Goal: Task Accomplishment & Management: Manage account settings

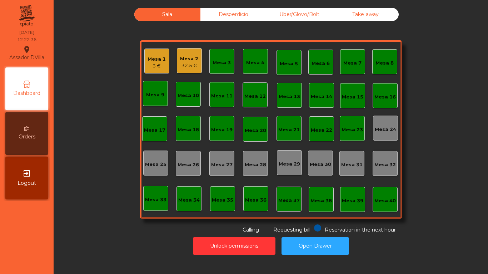
click at [189, 70] on div "Mesa 2 32.5 €" at bounding box center [189, 60] width 25 height 25
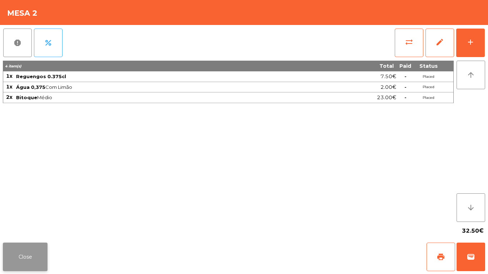
click at [19, 255] on button "Close" at bounding box center [25, 257] width 45 height 29
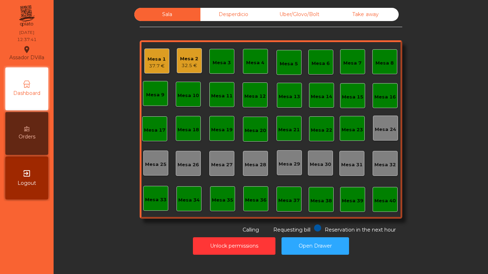
click at [189, 131] on div "Mesa 18" at bounding box center [187, 129] width 21 height 7
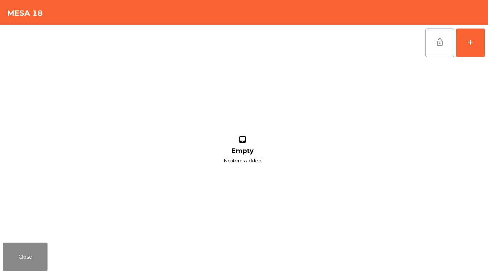
click at [485, 44] on div "lock_open add inbox Empty No items added" at bounding box center [244, 132] width 488 height 215
click at [478, 41] on button "add" at bounding box center [470, 43] width 29 height 29
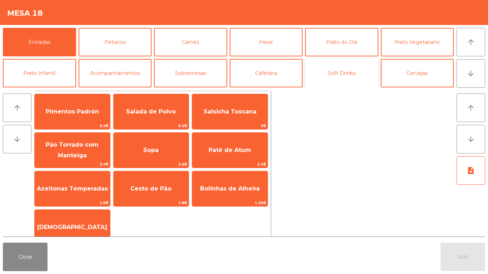
click at [344, 78] on button "Soft Drinks" at bounding box center [341, 73] width 73 height 29
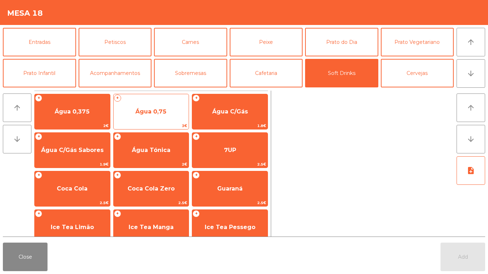
click at [159, 115] on span "Água 0,75" at bounding box center [151, 111] width 75 height 19
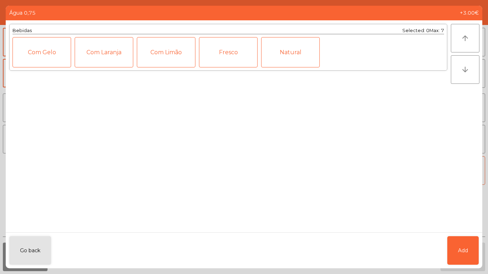
click at [215, 59] on div "Fresco" at bounding box center [228, 52] width 59 height 30
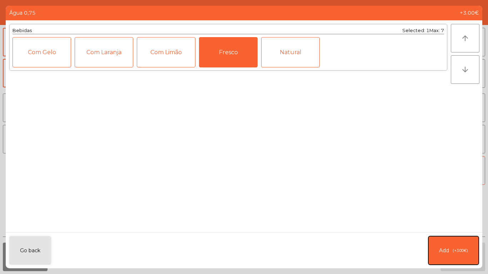
click at [465, 238] on button "Add (+3.00€)" at bounding box center [453, 250] width 50 height 29
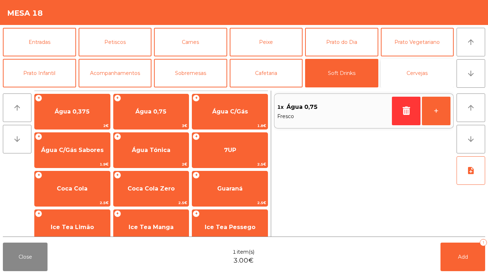
click at [424, 71] on button "Cervejas" at bounding box center [417, 73] width 73 height 29
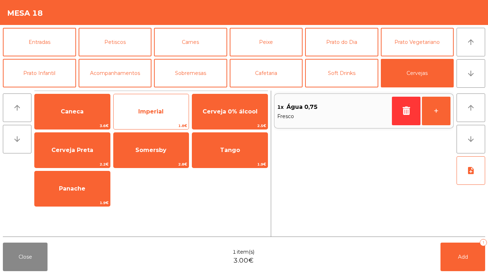
click at [154, 109] on span "Imperial" at bounding box center [150, 111] width 25 height 7
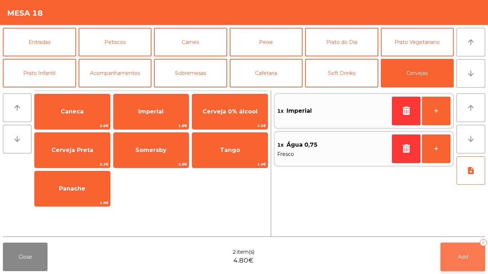
click at [468, 254] on button "Add 2" at bounding box center [462, 257] width 45 height 29
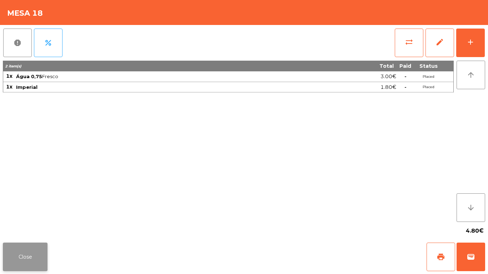
click at [25, 258] on button "Close" at bounding box center [25, 257] width 45 height 29
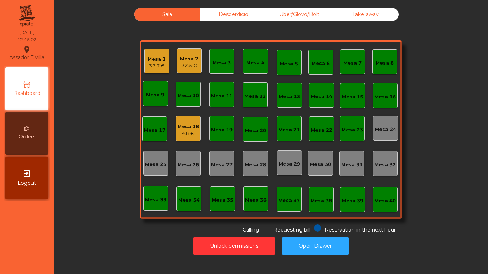
click at [149, 51] on div "Mesa 1 37.7 €" at bounding box center [156, 61] width 25 height 25
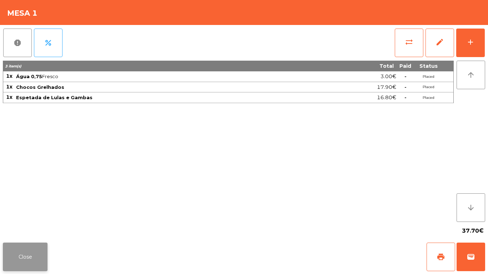
click at [31, 249] on button "Close" at bounding box center [25, 257] width 45 height 29
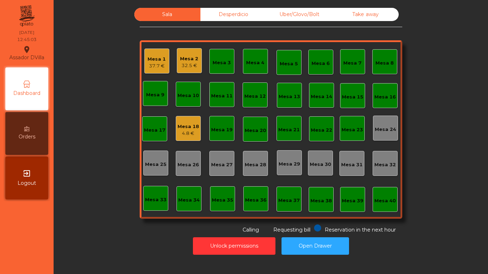
click at [180, 58] on div "Mesa 2" at bounding box center [189, 58] width 18 height 7
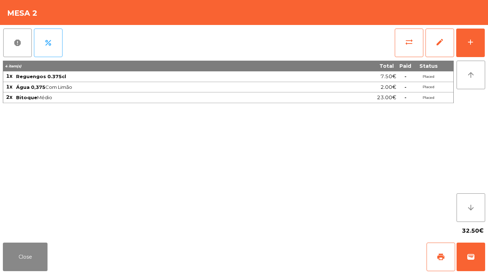
click at [485, 40] on div "sync_alt edit add" at bounding box center [439, 43] width 91 height 36
click at [471, 44] on div "add" at bounding box center [470, 42] width 9 height 9
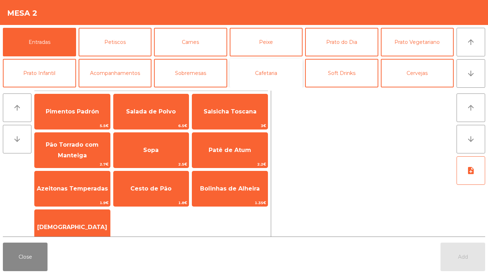
click at [280, 64] on button "Cafetaria" at bounding box center [266, 73] width 73 height 29
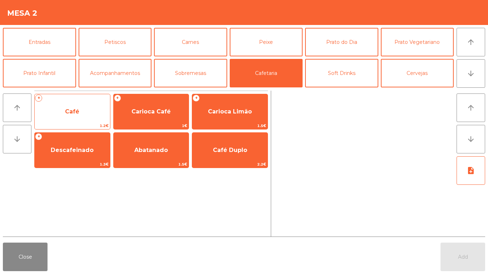
click at [80, 110] on span "Café" at bounding box center [72, 111] width 75 height 19
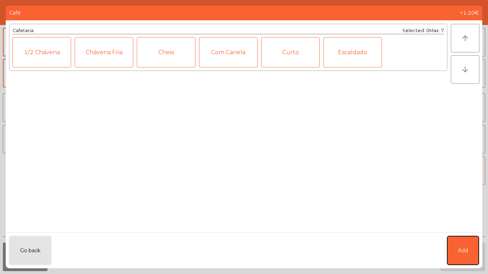
click at [466, 245] on button "Add" at bounding box center [462, 250] width 31 height 29
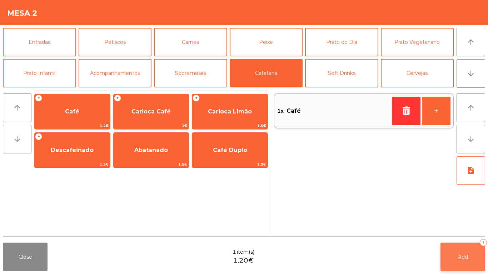
click at [465, 251] on button "Add 1" at bounding box center [462, 257] width 45 height 29
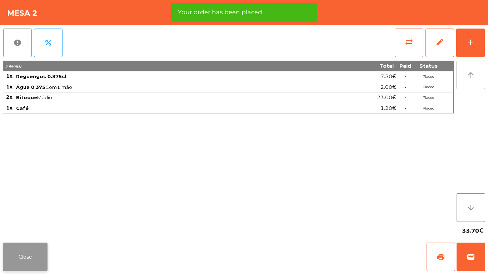
click at [17, 257] on button "Close" at bounding box center [25, 257] width 45 height 29
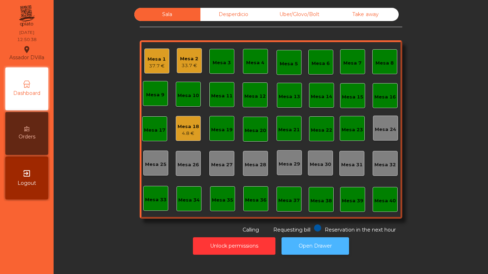
click at [330, 240] on button "Open Drawer" at bounding box center [314, 245] width 67 height 17
click at [144, 60] on div "Mesa 1 37.7 €" at bounding box center [156, 61] width 25 height 25
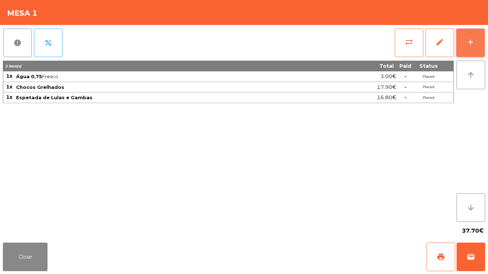
click at [481, 47] on button "add" at bounding box center [470, 43] width 29 height 29
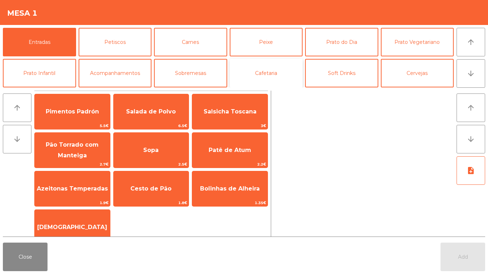
click at [274, 72] on button "Cafetaria" at bounding box center [266, 73] width 73 height 29
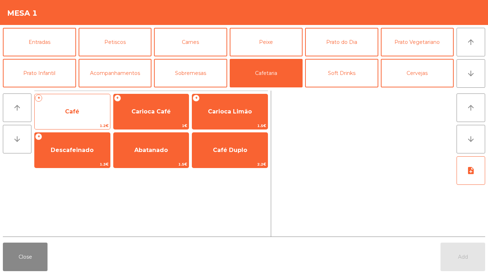
click at [75, 111] on span "Café" at bounding box center [72, 111] width 14 height 7
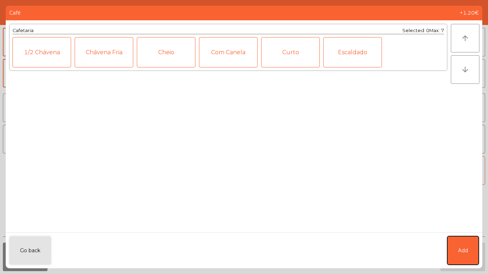
click at [472, 249] on button "Add" at bounding box center [462, 250] width 31 height 29
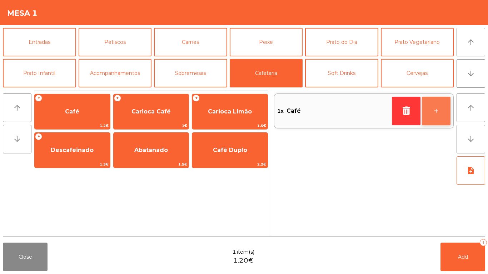
click at [437, 108] on button "+" at bounding box center [436, 111] width 29 height 29
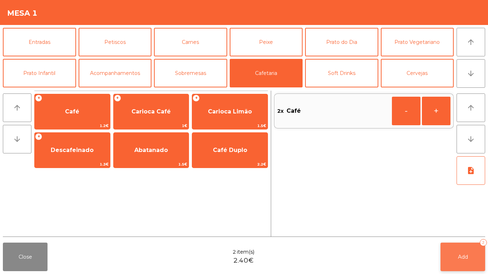
click at [474, 247] on button "Add 2" at bounding box center [462, 257] width 45 height 29
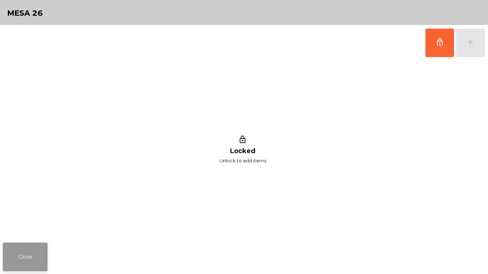
click at [20, 259] on button "Close" at bounding box center [25, 257] width 45 height 29
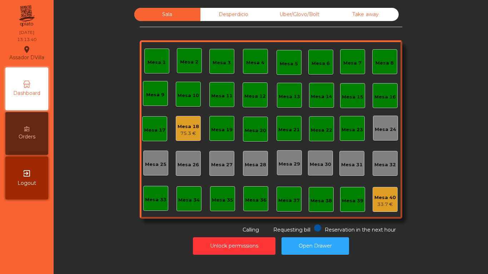
click at [181, 133] on div "75.3 €" at bounding box center [187, 133] width 21 height 7
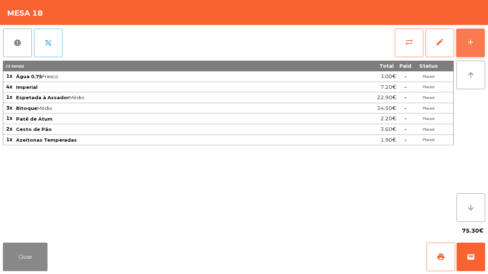
click at [471, 40] on div "add" at bounding box center [470, 42] width 9 height 9
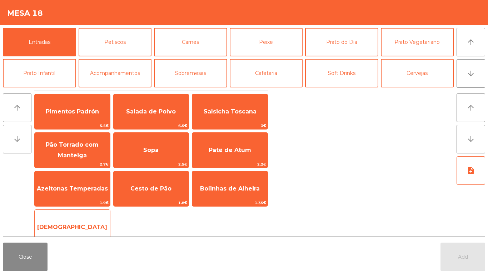
click at [60, 218] on span "[DEMOGRAPHIC_DATA]" at bounding box center [72, 227] width 75 height 19
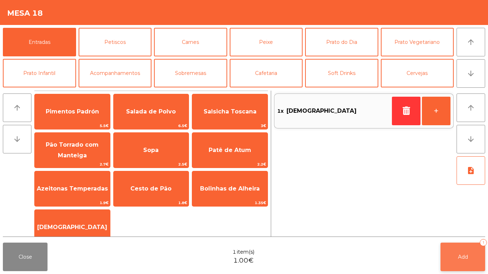
click at [459, 267] on button "Add 1" at bounding box center [462, 257] width 45 height 29
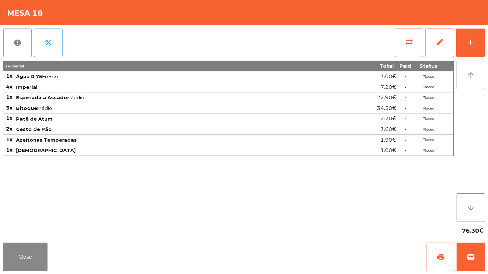
click at [486, 44] on div "report percent sync_alt edit add 14 item(s) Total Paid Status 1x Água 0,75 Fres…" at bounding box center [244, 132] width 488 height 215
click at [481, 39] on button "add" at bounding box center [470, 43] width 29 height 29
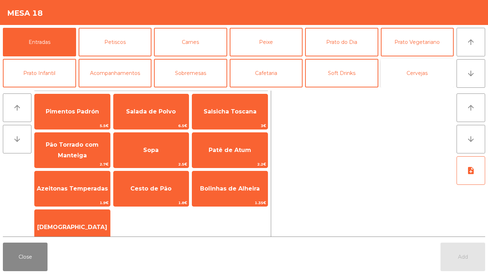
click at [417, 73] on button "Cervejas" at bounding box center [417, 73] width 73 height 29
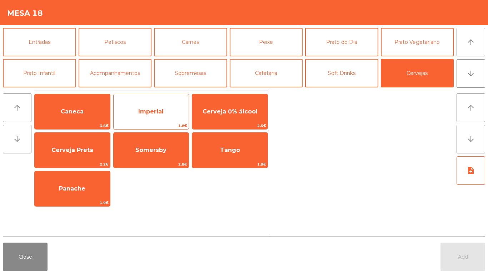
click at [154, 112] on span "Imperial" at bounding box center [150, 111] width 25 height 7
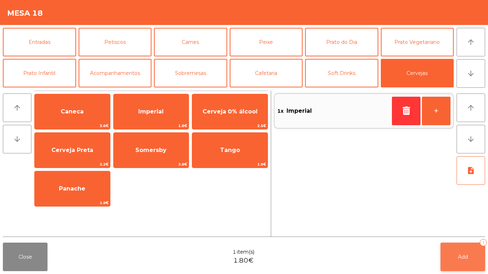
click at [458, 256] on span "Add" at bounding box center [463, 257] width 10 height 6
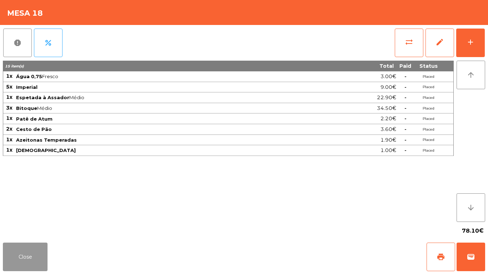
drag, startPoint x: 22, startPoint y: 256, endPoint x: 158, endPoint y: 197, distance: 148.1
click at [22, 257] on button "Close" at bounding box center [25, 257] width 45 height 29
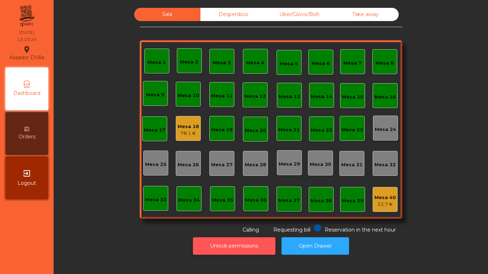
click at [244, 251] on button "Unlock permissions" at bounding box center [234, 245] width 82 height 17
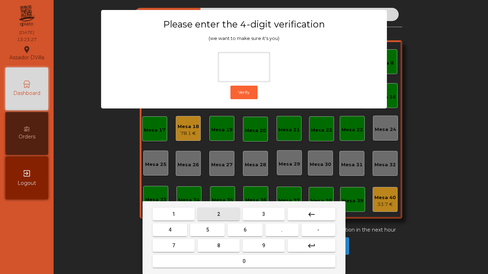
drag, startPoint x: 211, startPoint y: 210, endPoint x: 187, endPoint y: 219, distance: 25.3
click at [211, 210] on button "2" at bounding box center [218, 214] width 42 height 13
click at [175, 226] on button "4" at bounding box center [169, 230] width 35 height 13
drag, startPoint x: 240, startPoint y: 229, endPoint x: 257, endPoint y: 243, distance: 21.6
click at [242, 230] on button "6" at bounding box center [244, 230] width 35 height 13
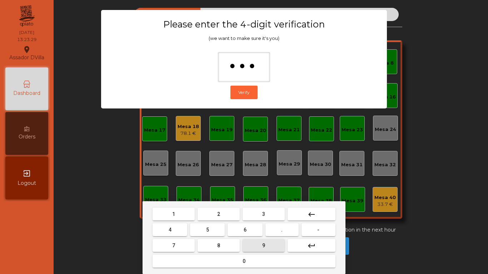
click at [257, 243] on button "9" at bounding box center [263, 245] width 42 height 13
type input "****"
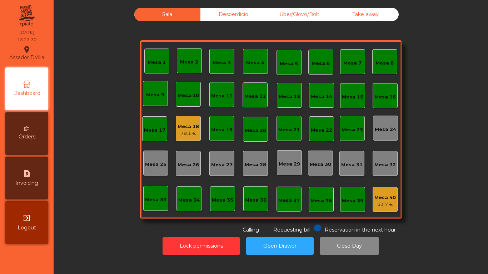
click at [181, 131] on div "78.1 €" at bounding box center [187, 133] width 21 height 7
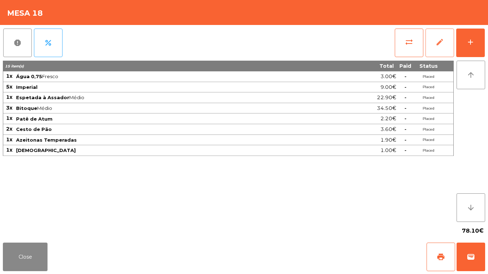
click at [444, 42] on button "edit" at bounding box center [439, 43] width 29 height 29
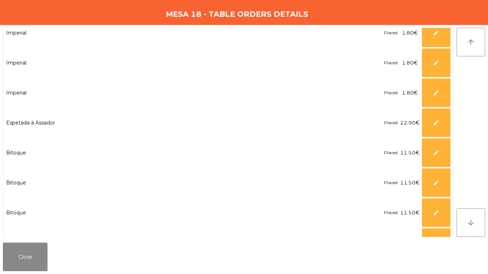
scroll to position [179, 0]
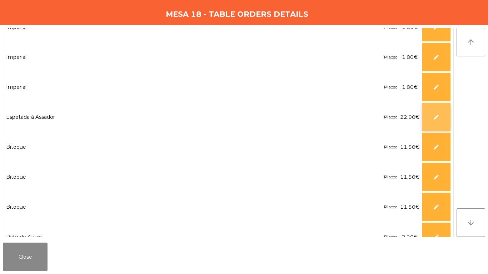
click at [439, 120] on button "edit" at bounding box center [436, 117] width 29 height 29
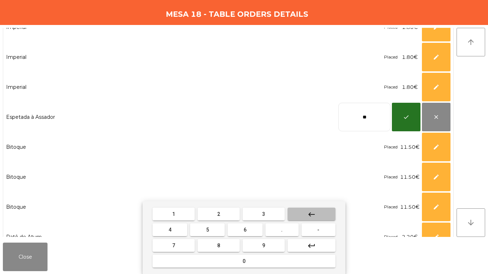
type input "*"
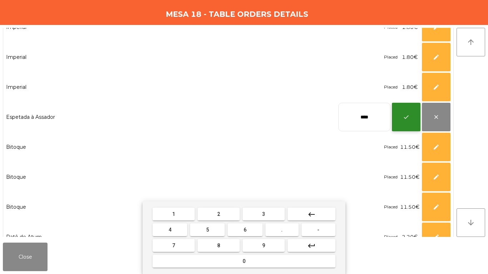
type input "****"
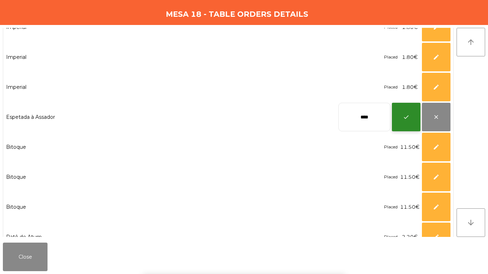
click at [398, 116] on button "check" at bounding box center [406, 117] width 29 height 29
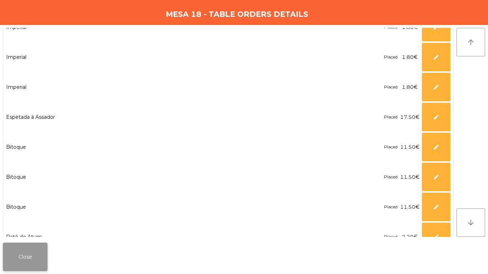
click at [39, 250] on button "Close" at bounding box center [25, 257] width 45 height 29
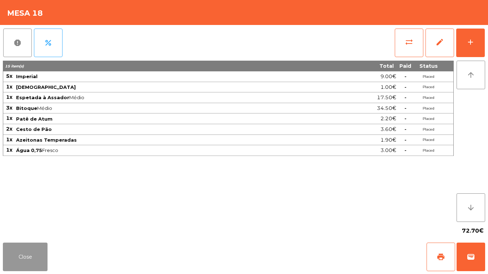
click at [38, 253] on button "Close" at bounding box center [25, 257] width 45 height 29
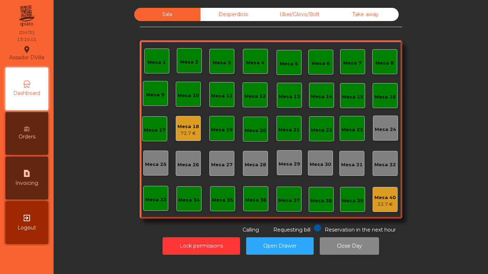
click at [34, 185] on span "Invoicing" at bounding box center [26, 183] width 23 height 7
select select "*"
select select "****"
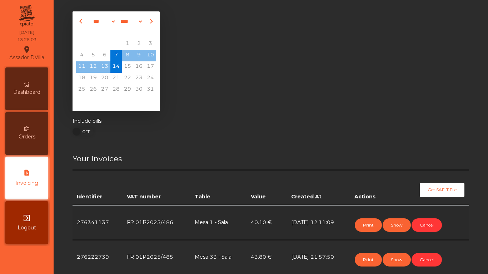
click at [39, 79] on div "Dashboard" at bounding box center [26, 88] width 43 height 43
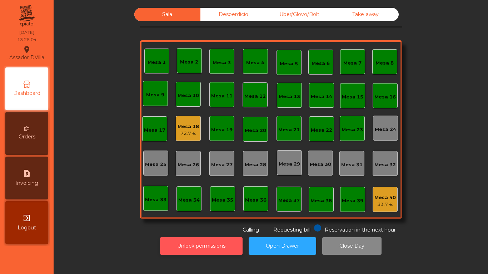
click at [229, 245] on button "Unlock permissions" at bounding box center [201, 245] width 82 height 17
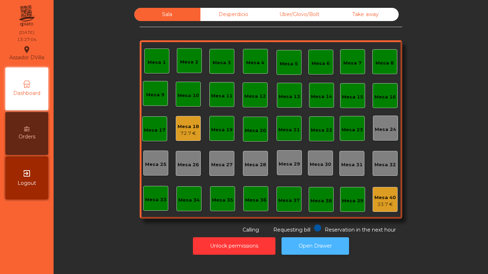
click at [315, 247] on button "Open Drawer" at bounding box center [314, 245] width 67 height 17
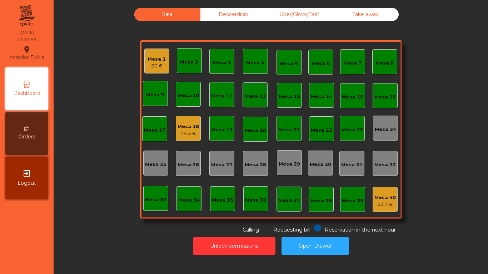
click at [178, 130] on div "Mesa 18" at bounding box center [187, 126] width 21 height 7
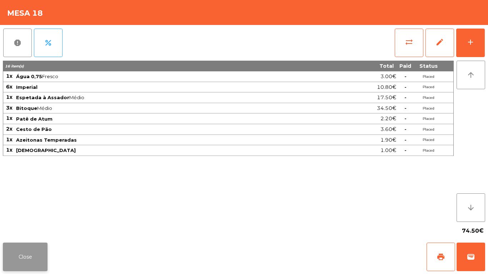
click at [31, 258] on button "Close" at bounding box center [25, 257] width 45 height 29
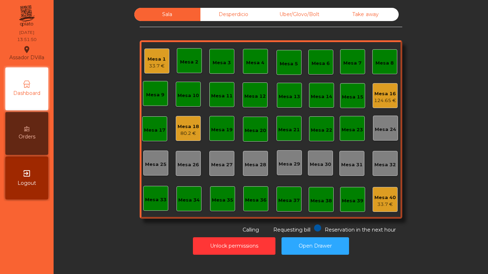
click at [386, 102] on div "124.65 €" at bounding box center [385, 100] width 22 height 7
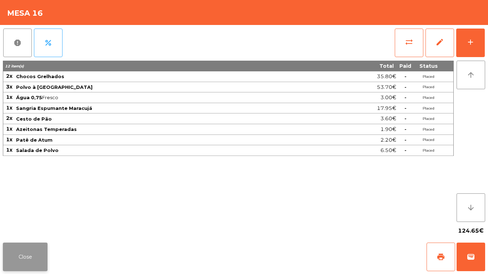
click at [23, 256] on button "Close" at bounding box center [25, 257] width 45 height 29
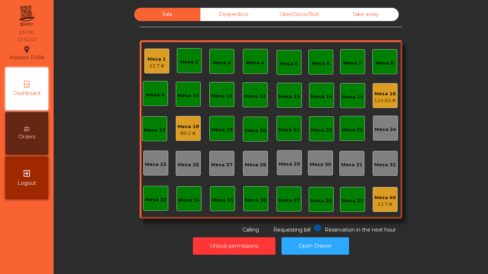
click at [180, 124] on div "Mesa 18" at bounding box center [187, 126] width 21 height 7
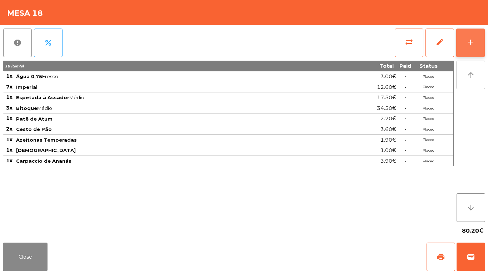
click at [479, 38] on button "add" at bounding box center [470, 43] width 29 height 29
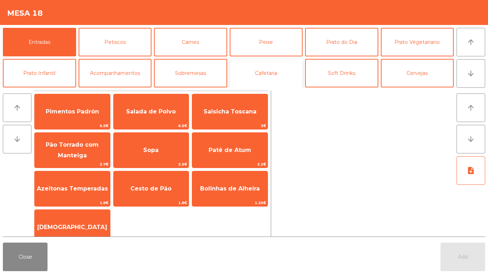
click at [276, 67] on button "Cafetaria" at bounding box center [266, 73] width 73 height 29
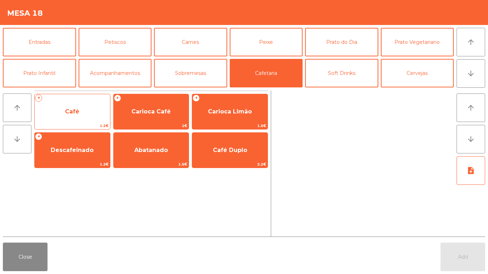
click at [78, 109] on span "Café" at bounding box center [72, 111] width 14 height 7
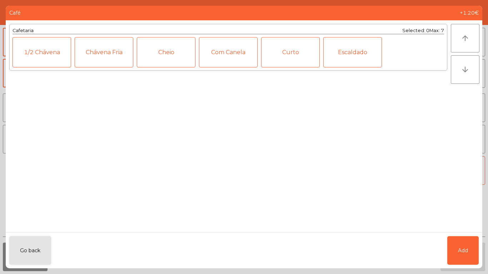
click at [40, 47] on div "1/2 Chávena" at bounding box center [41, 52] width 59 height 30
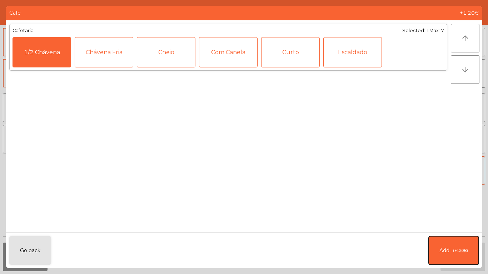
click at [451, 241] on button "Add (+1.20€)" at bounding box center [453, 250] width 50 height 29
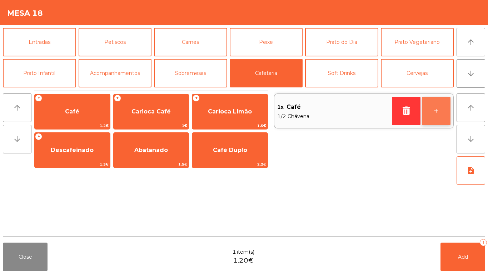
click at [440, 112] on button "+" at bounding box center [436, 111] width 29 height 29
click at [437, 110] on button "+" at bounding box center [436, 111] width 29 height 29
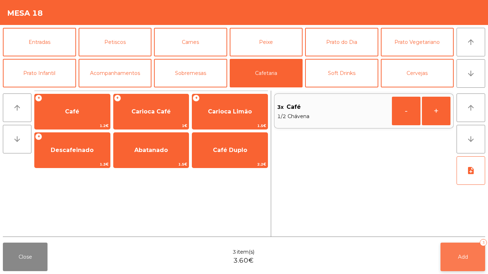
click at [460, 249] on button "Add 3" at bounding box center [462, 257] width 45 height 29
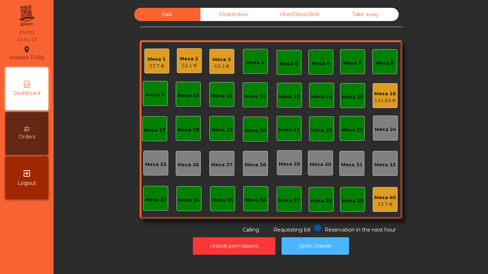
click at [322, 245] on button "Open Drawer" at bounding box center [314, 245] width 67 height 17
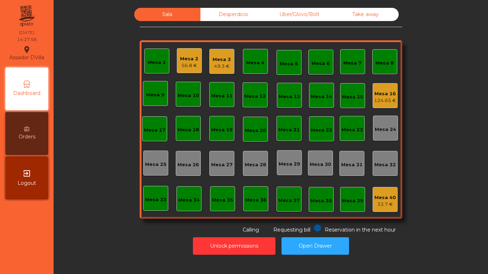
click at [185, 67] on div "56.8 €" at bounding box center [189, 65] width 18 height 7
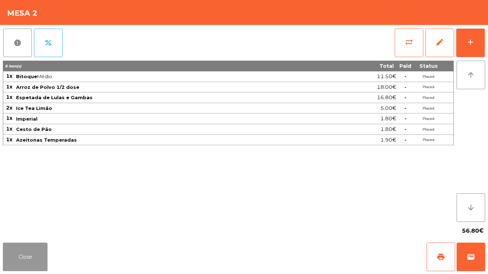
drag, startPoint x: 12, startPoint y: 251, endPoint x: 30, endPoint y: 245, distance: 18.5
click at [15, 251] on button "Close" at bounding box center [25, 257] width 45 height 29
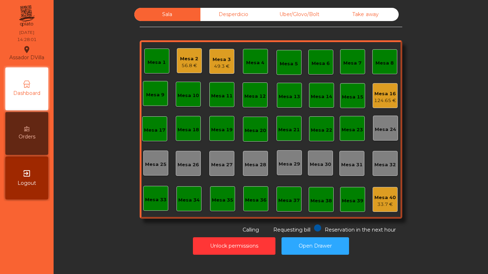
click at [192, 63] on div "56.8 €" at bounding box center [189, 65] width 18 height 7
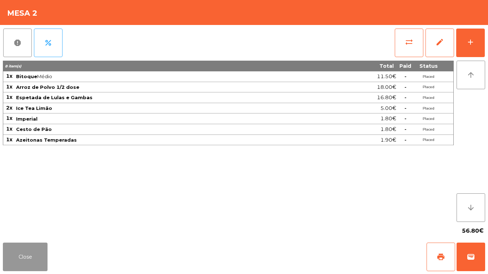
click at [17, 244] on button "Close" at bounding box center [25, 257] width 45 height 29
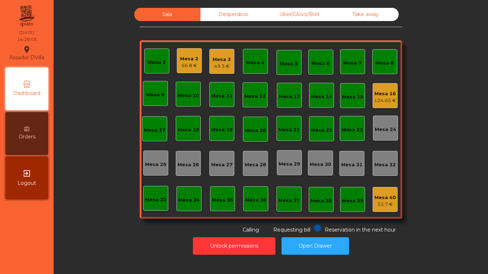
click at [210, 65] on div "Mesa 3 49.3 €" at bounding box center [221, 61] width 25 height 25
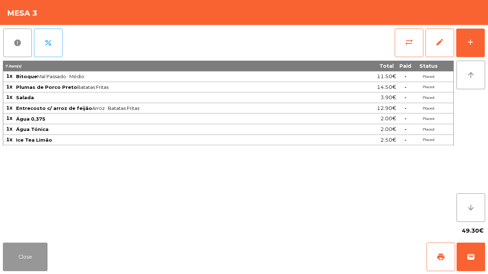
drag, startPoint x: 34, startPoint y: 255, endPoint x: 123, endPoint y: 168, distance: 123.7
click at [36, 253] on button "Close" at bounding box center [25, 257] width 45 height 29
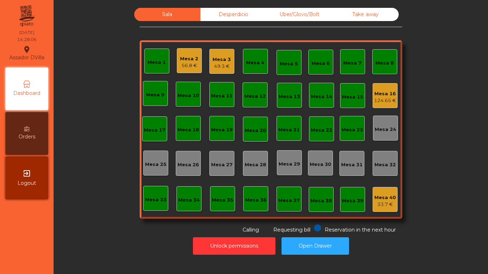
click at [180, 66] on div "56.8 €" at bounding box center [189, 65] width 18 height 7
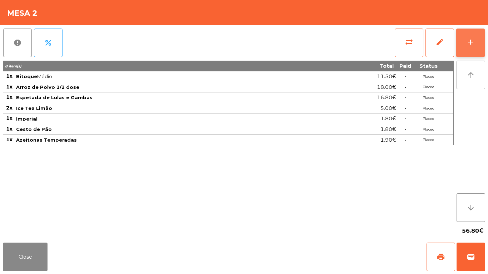
click at [467, 46] on div "add" at bounding box center [470, 42] width 9 height 9
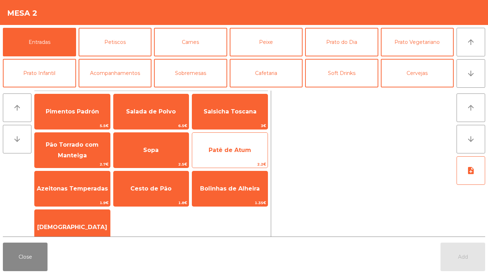
click at [212, 154] on span "Patê de Atum" at bounding box center [229, 150] width 75 height 19
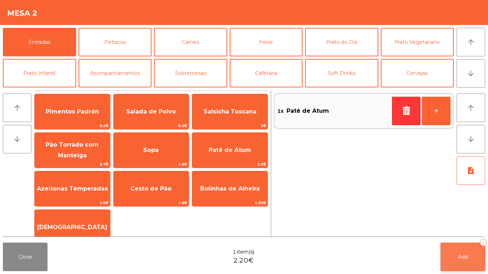
click at [469, 257] on button "Add 1" at bounding box center [462, 257] width 45 height 29
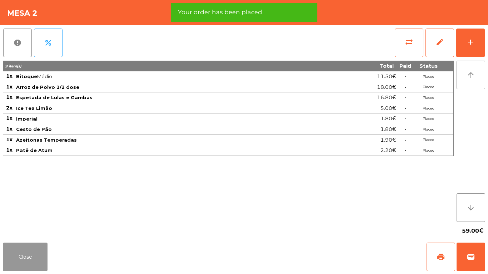
click at [22, 261] on button "Close" at bounding box center [25, 257] width 45 height 29
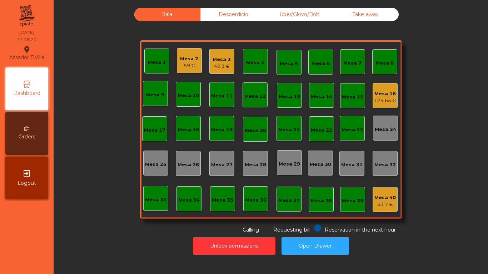
click at [212, 63] on div "49.3 €" at bounding box center [221, 66] width 18 height 7
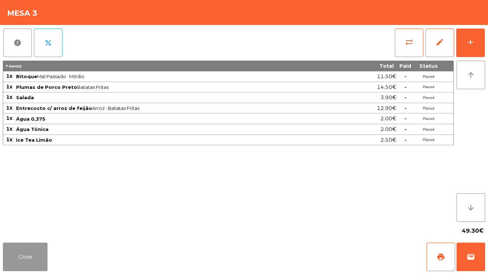
click at [9, 257] on button "Close" at bounding box center [25, 257] width 45 height 29
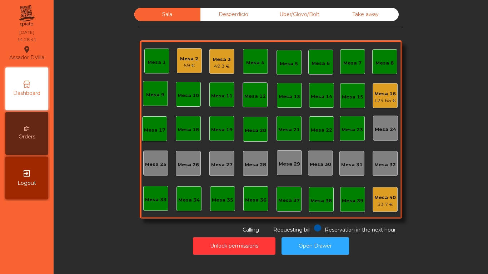
click at [194, 61] on div "Mesa 2" at bounding box center [189, 58] width 18 height 7
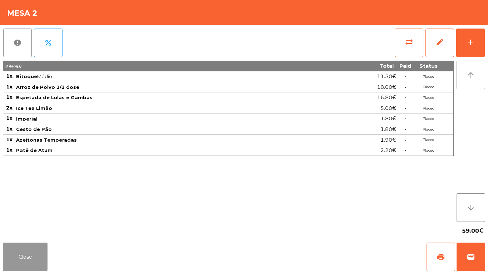
click at [22, 250] on button "Close" at bounding box center [25, 257] width 45 height 29
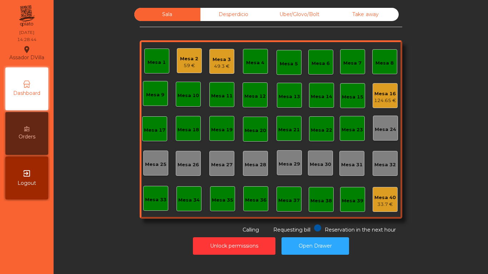
click at [221, 57] on div "Mesa 3" at bounding box center [221, 59] width 18 height 7
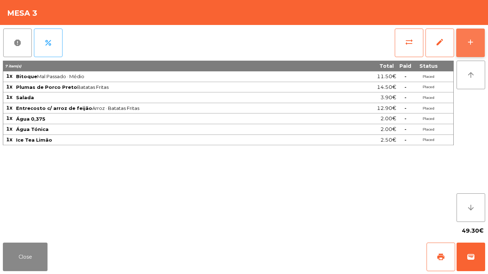
click at [463, 38] on button "add" at bounding box center [470, 43] width 29 height 29
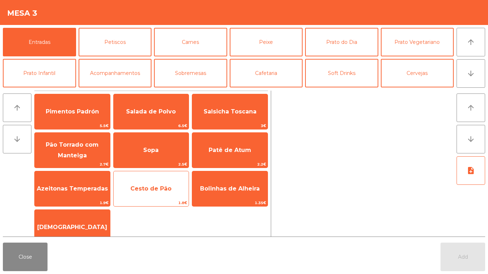
click at [152, 179] on div "Cesto de Pão 1.8€" at bounding box center [151, 189] width 76 height 36
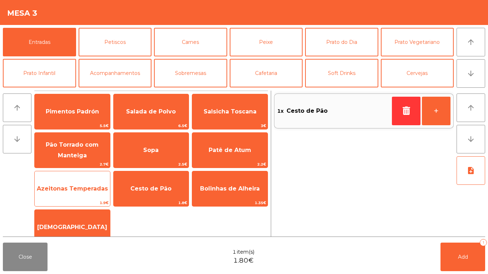
drag, startPoint x: 80, startPoint y: 201, endPoint x: 90, endPoint y: 202, distance: 10.1
click at [80, 200] on span "1.9€" at bounding box center [72, 203] width 75 height 7
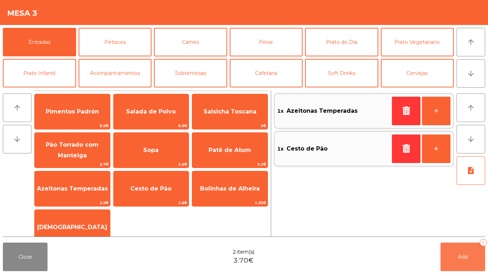
click at [481, 258] on button "Add 2" at bounding box center [462, 257] width 45 height 29
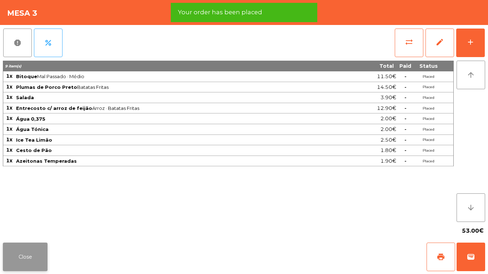
click at [23, 258] on button "Close" at bounding box center [25, 257] width 45 height 29
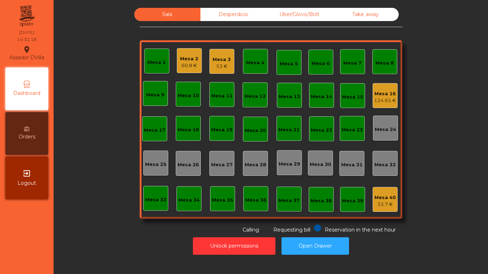
click at [386, 104] on div "Mesa 16 124.65 €" at bounding box center [384, 95] width 25 height 25
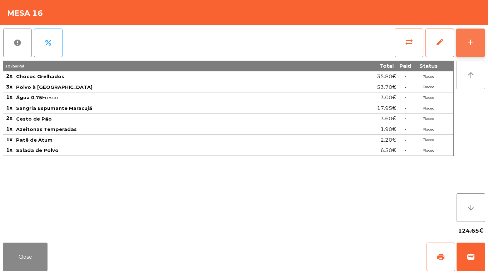
click at [470, 42] on div "add" at bounding box center [470, 42] width 9 height 9
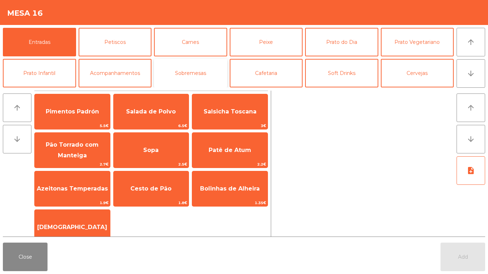
click at [182, 77] on button "Sobremesas" at bounding box center [190, 73] width 73 height 29
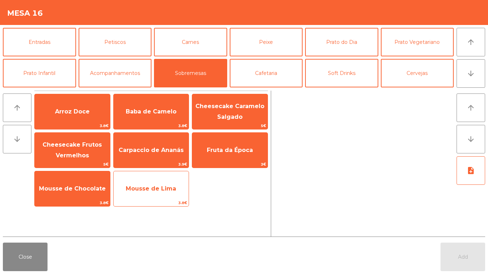
click at [151, 185] on span "Mousse de Lima" at bounding box center [151, 188] width 50 height 7
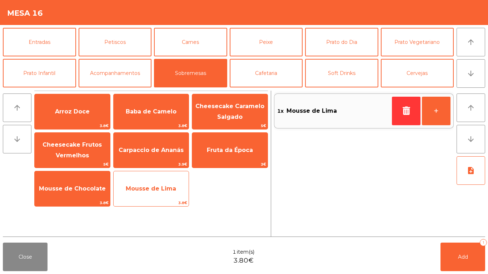
click at [155, 190] on span "Mousse de Lima" at bounding box center [151, 188] width 50 height 7
click at [151, 192] on span "Mousse de Lima" at bounding box center [151, 188] width 75 height 19
click at [150, 193] on span "Mousse de Lima" at bounding box center [151, 188] width 75 height 19
click at [150, 192] on span "Mousse de Lima" at bounding box center [151, 188] width 75 height 19
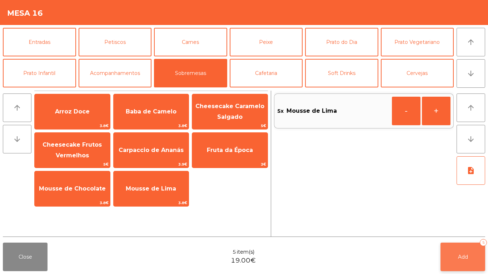
click at [454, 245] on button "Add 5" at bounding box center [462, 257] width 45 height 29
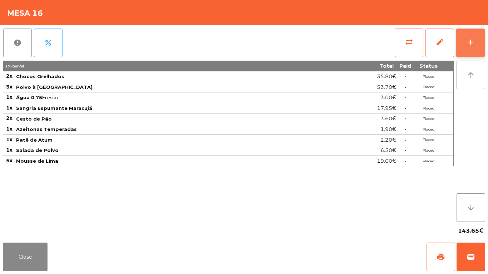
click at [478, 40] on button "add" at bounding box center [470, 43] width 29 height 29
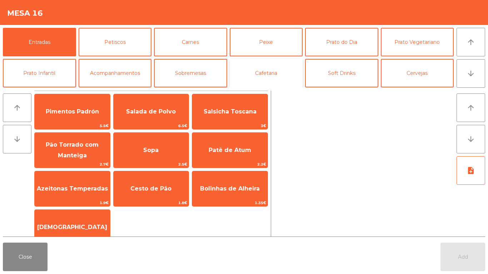
click at [276, 72] on button "Cafetaria" at bounding box center [266, 73] width 73 height 29
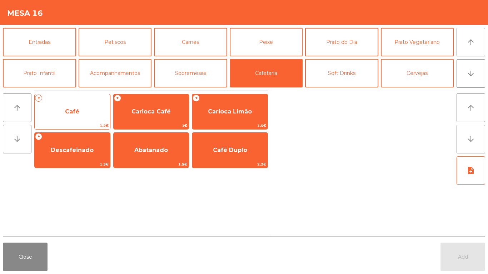
click at [82, 112] on span "Café" at bounding box center [72, 111] width 75 height 19
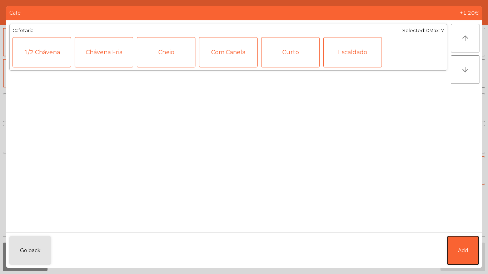
click at [456, 239] on button "Add" at bounding box center [462, 250] width 31 height 29
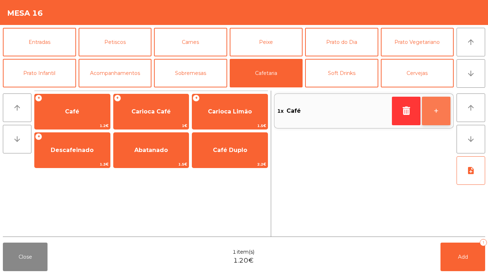
click at [447, 115] on button "+" at bounding box center [436, 111] width 29 height 29
click at [443, 115] on button "+" at bounding box center [436, 111] width 29 height 29
click at [441, 119] on button "+" at bounding box center [436, 111] width 29 height 29
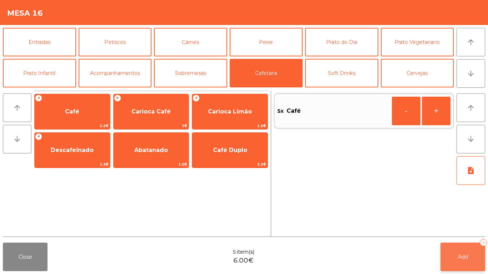
click at [465, 249] on button "Add 5" at bounding box center [462, 257] width 45 height 29
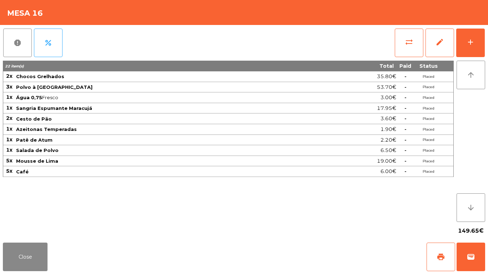
click at [27, 274] on div "Close print wallet" at bounding box center [244, 257] width 488 height 34
drag, startPoint x: 27, startPoint y: 271, endPoint x: 31, endPoint y: 266, distance: 5.9
click at [28, 270] on button "Close" at bounding box center [25, 257] width 45 height 29
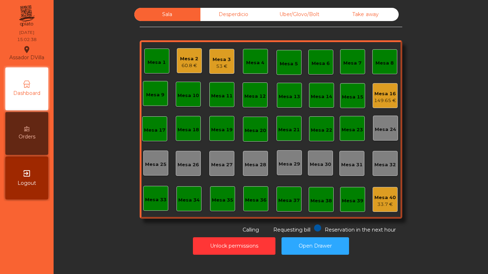
click at [186, 59] on div "Mesa 2" at bounding box center [189, 58] width 18 height 7
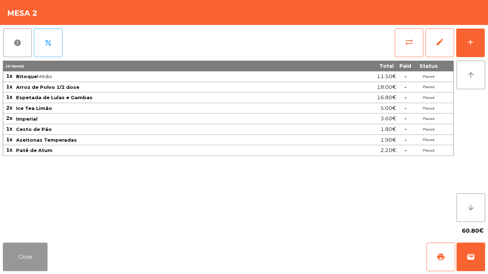
click at [33, 254] on button "Close" at bounding box center [25, 257] width 45 height 29
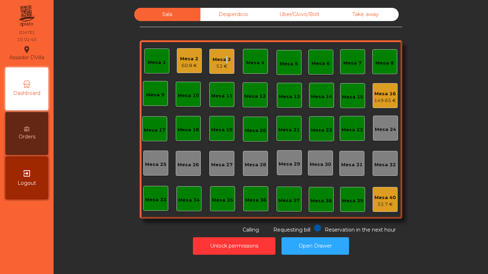
click at [224, 52] on div "Mesa 3 53 €" at bounding box center [221, 61] width 25 height 25
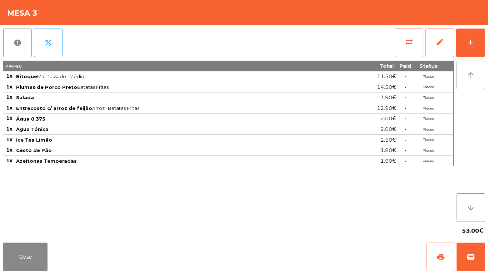
click at [27, 241] on div "Close print wallet" at bounding box center [244, 257] width 488 height 34
click at [24, 244] on button "Close" at bounding box center [25, 257] width 45 height 29
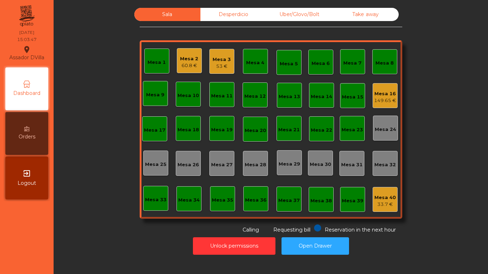
click at [183, 60] on div "Mesa 2" at bounding box center [189, 58] width 18 height 7
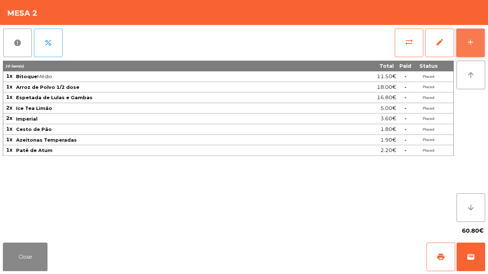
click at [478, 42] on button "add" at bounding box center [470, 43] width 29 height 29
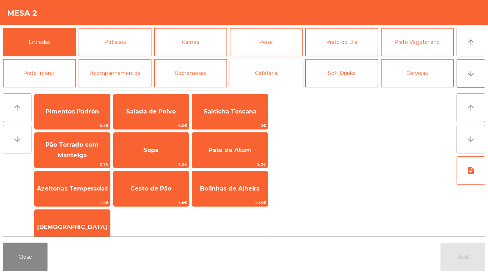
click at [281, 75] on button "Cafetaria" at bounding box center [266, 73] width 73 height 29
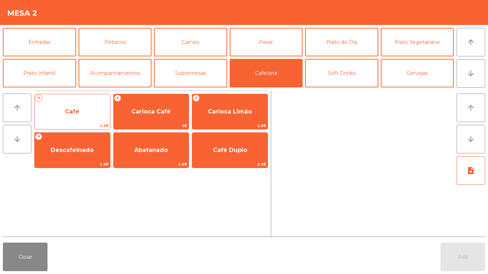
click at [75, 107] on span "Café" at bounding box center [72, 111] width 75 height 19
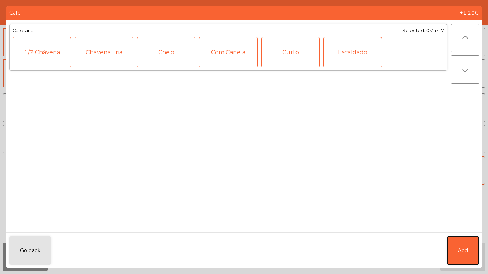
click at [461, 257] on button "Add" at bounding box center [462, 250] width 31 height 29
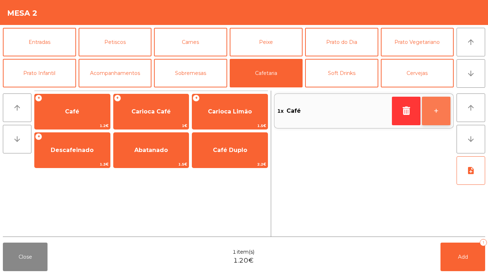
click at [435, 107] on button "+" at bounding box center [436, 111] width 29 height 29
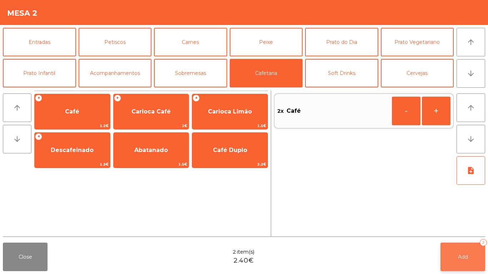
click at [463, 252] on button "Add 2" at bounding box center [462, 257] width 45 height 29
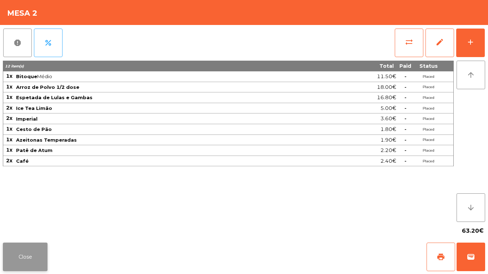
click at [19, 259] on button "Close" at bounding box center [25, 257] width 45 height 29
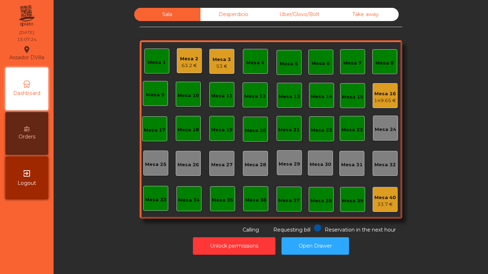
click at [209, 55] on div "Mesa 3 53 €" at bounding box center [221, 61] width 25 height 25
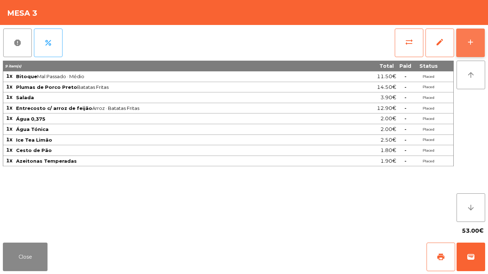
click at [475, 44] on button "add" at bounding box center [470, 43] width 29 height 29
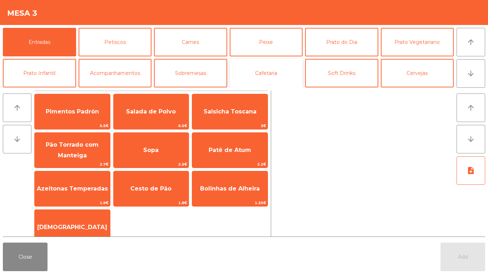
click at [280, 74] on button "Cafetaria" at bounding box center [266, 73] width 73 height 29
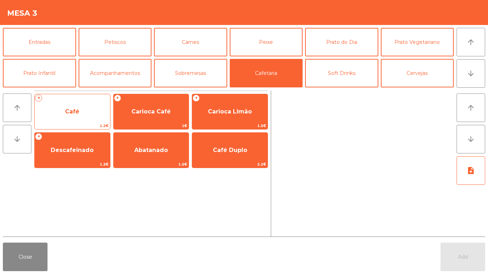
click at [81, 110] on span "Café" at bounding box center [72, 111] width 75 height 19
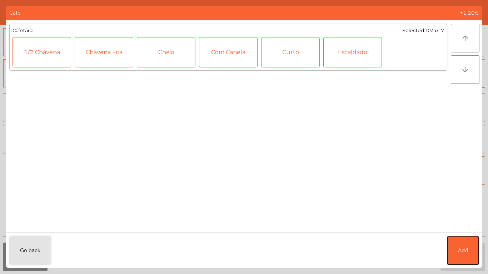
click at [465, 245] on button "Add" at bounding box center [462, 250] width 31 height 29
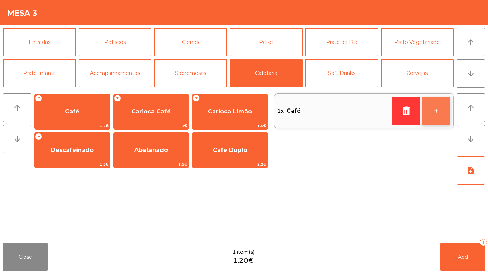
click at [432, 114] on button "+" at bounding box center [436, 111] width 29 height 29
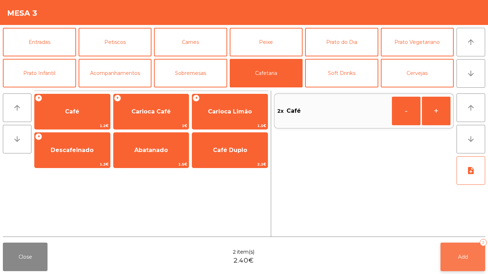
click at [480, 240] on div "2" at bounding box center [483, 242] width 7 height 7
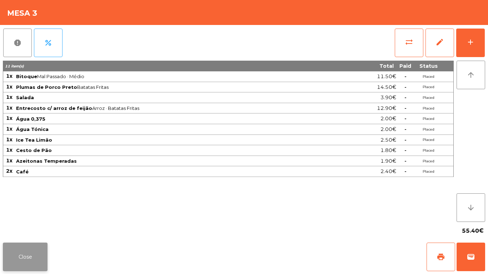
click at [36, 264] on button "Close" at bounding box center [25, 257] width 45 height 29
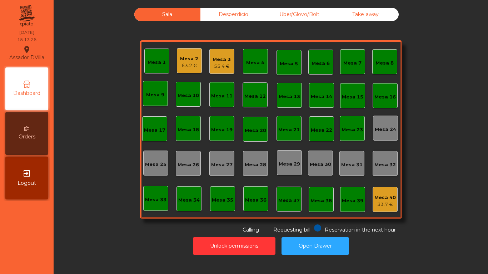
click at [294, 65] on div "Mesa 5" at bounding box center [289, 63] width 18 height 7
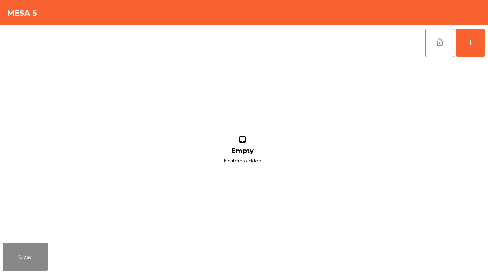
click at [487, 45] on div "lock_open add inbox Empty No items added" at bounding box center [244, 132] width 488 height 215
click at [476, 44] on button "add" at bounding box center [470, 43] width 29 height 29
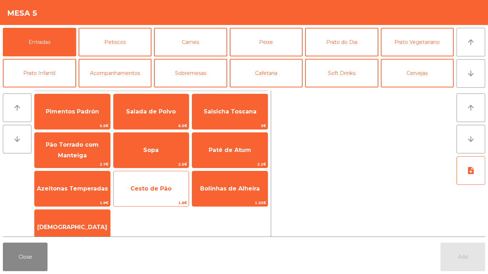
click at [140, 181] on span "Cesto de Pão" at bounding box center [151, 188] width 75 height 19
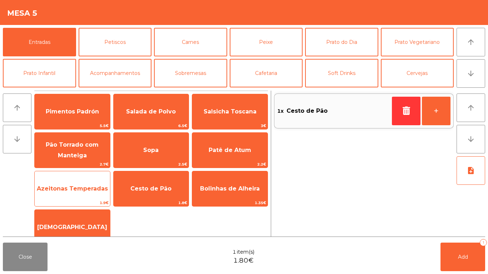
click at [65, 192] on span "Azeitonas Temperadas" at bounding box center [72, 188] width 75 height 19
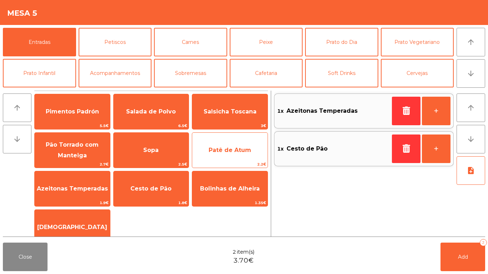
click at [227, 147] on span "Patê de Atum" at bounding box center [230, 150] width 42 height 7
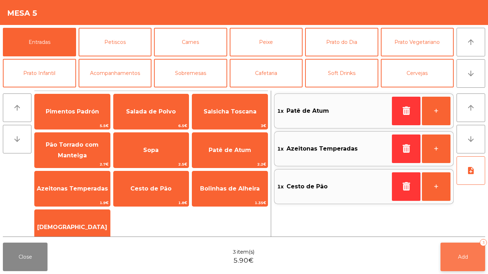
click at [459, 245] on button "Add 3" at bounding box center [462, 257] width 45 height 29
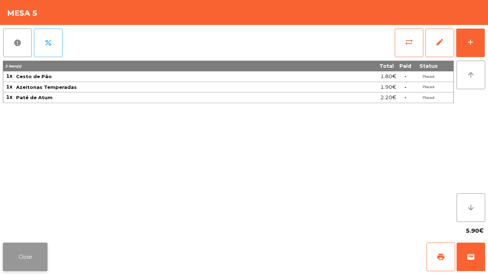
click at [9, 265] on button "Close" at bounding box center [25, 257] width 45 height 29
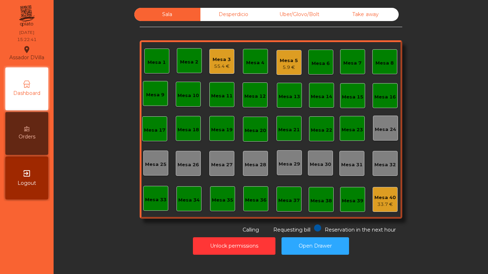
click at [280, 62] on div "Mesa 5" at bounding box center [289, 60] width 18 height 7
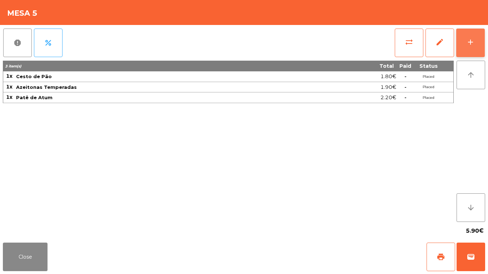
click at [482, 40] on button "add" at bounding box center [470, 43] width 29 height 29
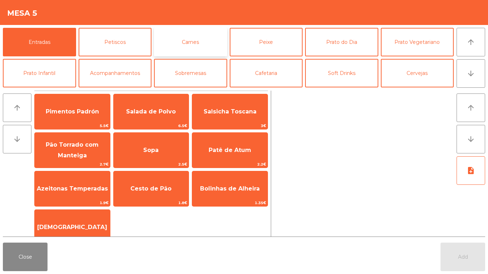
click at [180, 45] on button "Carnes" at bounding box center [190, 42] width 73 height 29
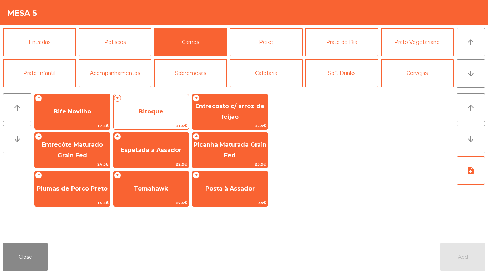
click at [142, 111] on span "Bitoque" at bounding box center [151, 111] width 25 height 7
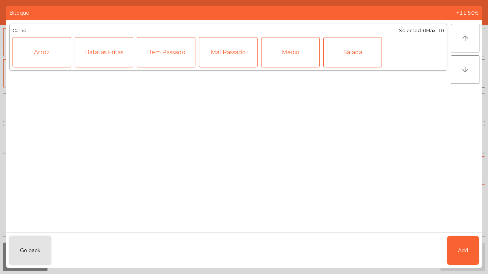
click at [289, 59] on div "Médio" at bounding box center [290, 52] width 59 height 30
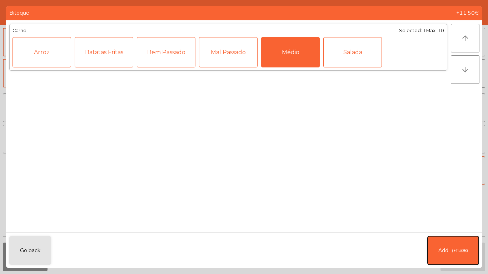
click at [448, 248] on button "Add (+11.50€)" at bounding box center [452, 250] width 51 height 29
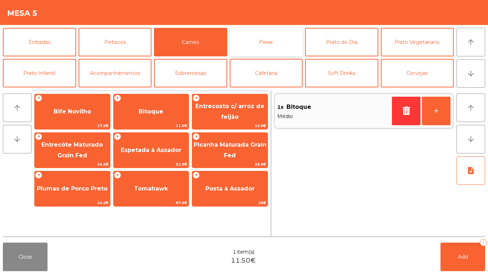
click at [272, 54] on button "Peixe" at bounding box center [266, 42] width 73 height 29
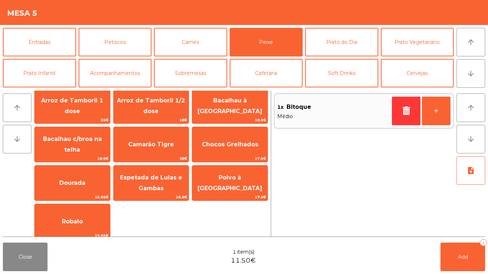
scroll to position [45, 0]
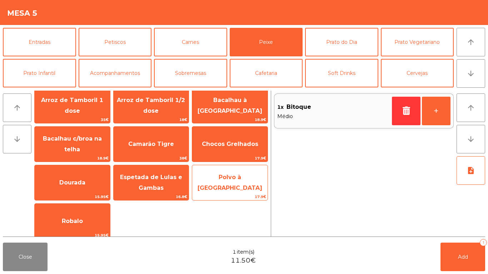
click at [216, 185] on span "Polvo à [GEOGRAPHIC_DATA]" at bounding box center [229, 182] width 65 height 17
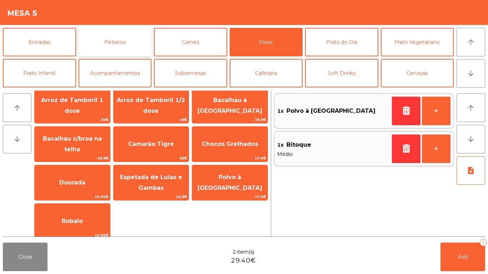
click at [103, 49] on button "Petiscos" at bounding box center [115, 42] width 73 height 29
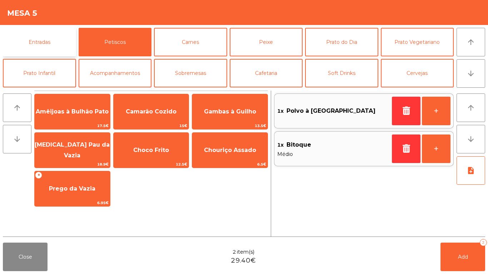
click at [28, 50] on button "Entradas" at bounding box center [39, 42] width 73 height 29
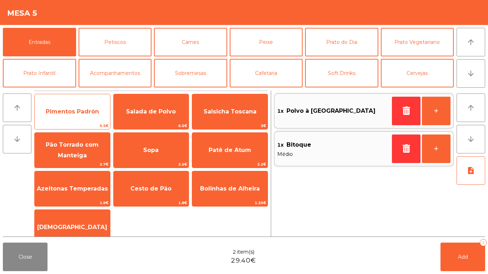
click at [76, 110] on span "Pimentos Padrón" at bounding box center [72, 111] width 53 height 7
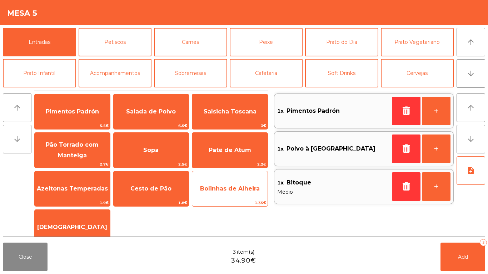
click at [237, 191] on span "Bolinhas de Alheira" at bounding box center [230, 188] width 60 height 7
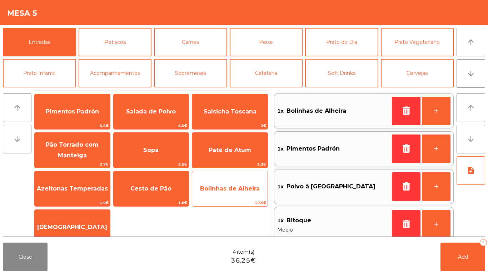
click at [233, 189] on span "Bolinhas de Alheira" at bounding box center [230, 188] width 60 height 7
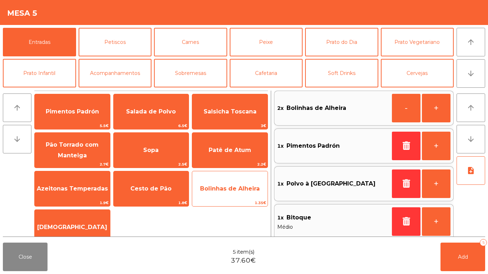
click at [237, 190] on span "Bolinhas de Alheira" at bounding box center [230, 188] width 60 height 7
click at [239, 187] on span "Bolinhas de Alheira" at bounding box center [230, 188] width 60 height 7
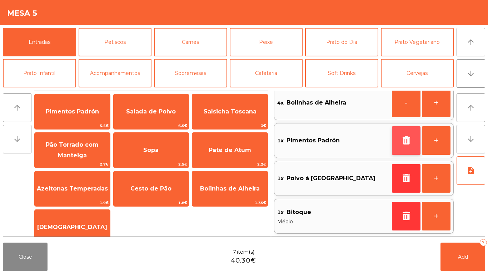
click at [394, 144] on button "button" at bounding box center [406, 140] width 29 height 29
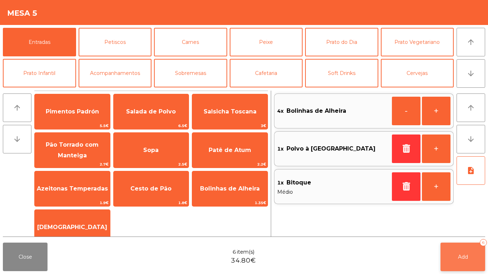
click at [481, 243] on div "6" at bounding box center [483, 242] width 7 height 7
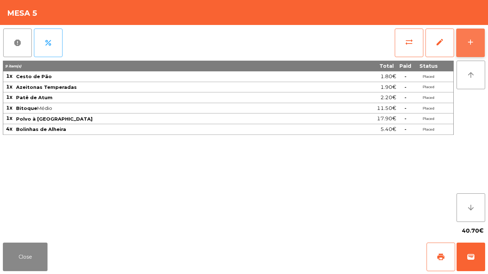
click at [482, 49] on button "add" at bounding box center [470, 43] width 29 height 29
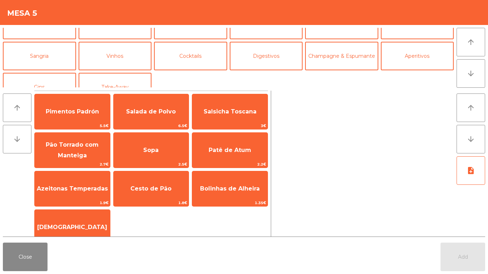
scroll to position [47, 0]
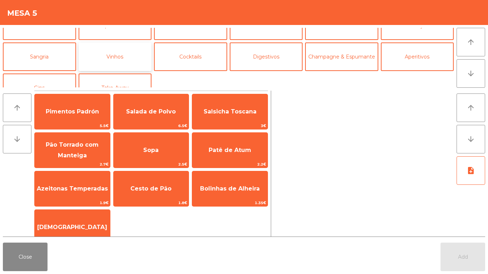
click at [110, 61] on button "Vinhos" at bounding box center [115, 56] width 73 height 29
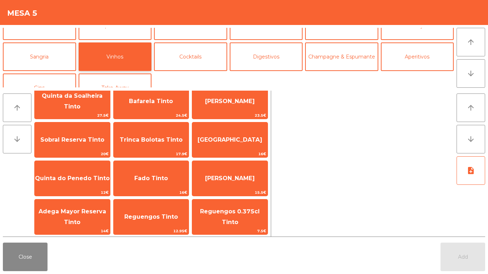
scroll to position [56, 0]
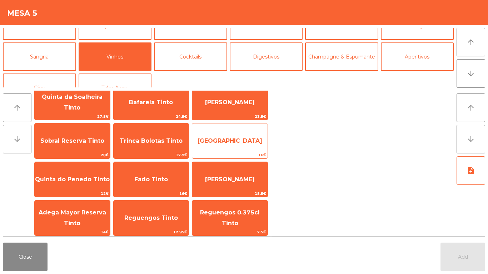
click at [219, 144] on span "Quinta do Penedo ReservaTinto" at bounding box center [229, 140] width 65 height 7
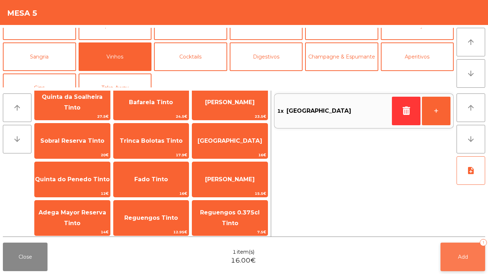
click at [467, 250] on button "Add 1" at bounding box center [462, 257] width 45 height 29
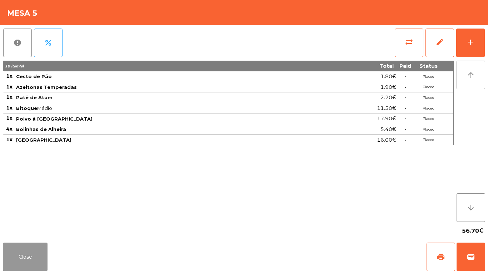
click at [10, 254] on button "Close" at bounding box center [25, 257] width 45 height 29
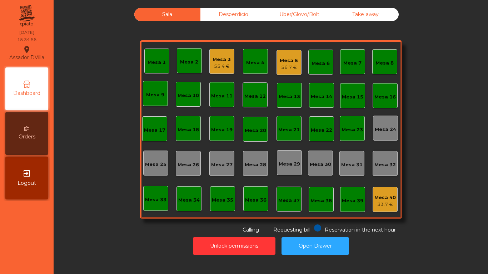
click at [214, 69] on div "55.4 €" at bounding box center [221, 66] width 18 height 7
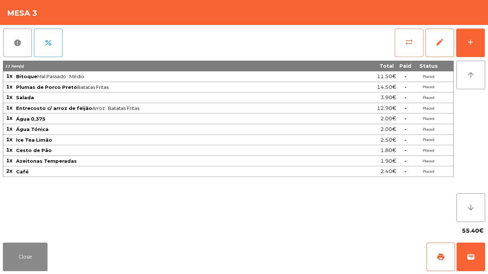
click at [403, 35] on button "sync_alt" at bounding box center [409, 43] width 29 height 29
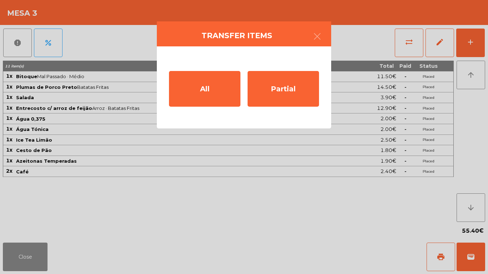
click at [166, 106] on div "All Partial" at bounding box center [244, 87] width 174 height 82
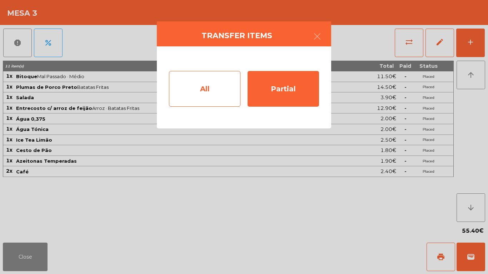
click at [215, 81] on div "All" at bounding box center [204, 89] width 71 height 36
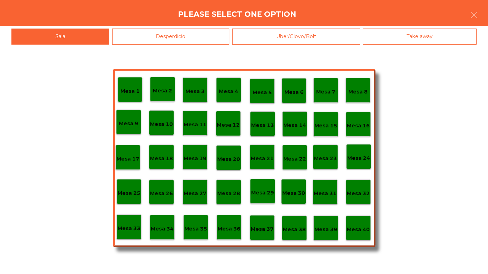
click at [354, 235] on div "Mesa 40" at bounding box center [358, 228] width 25 height 25
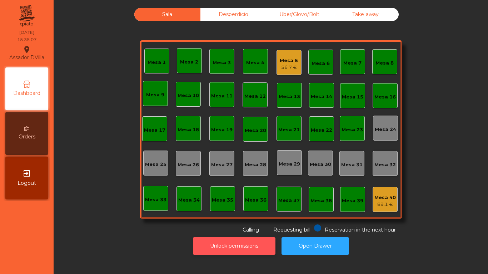
click at [244, 241] on button "Unlock permissions" at bounding box center [234, 245] width 82 height 17
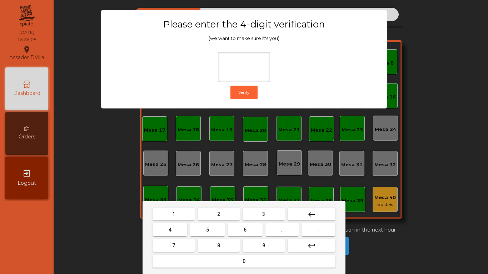
click at [216, 213] on button "2" at bounding box center [218, 214] width 42 height 13
drag, startPoint x: 174, startPoint y: 229, endPoint x: 196, endPoint y: 229, distance: 22.5
click at [175, 229] on button "4" at bounding box center [169, 230] width 35 height 13
click at [256, 227] on button "6" at bounding box center [244, 230] width 35 height 13
click at [257, 241] on button "9" at bounding box center [263, 245] width 42 height 13
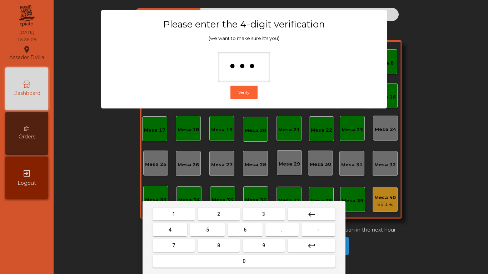
type input "****"
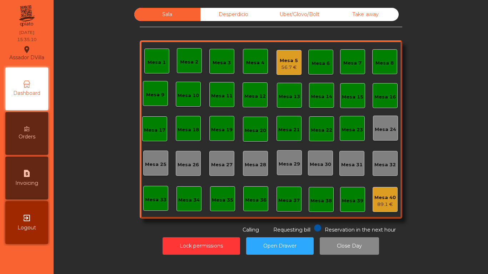
click at [35, 183] on span "Invoicing" at bounding box center [26, 183] width 23 height 7
select select "*"
select select "****"
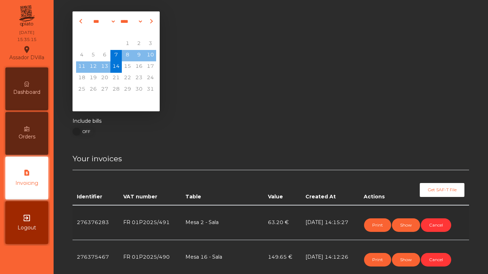
click at [26, 75] on div "Dashboard" at bounding box center [26, 88] width 43 height 43
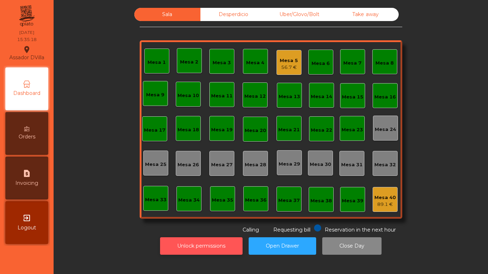
click at [206, 254] on button "Unlock permissions" at bounding box center [201, 245] width 82 height 17
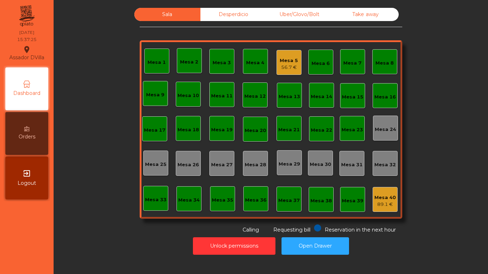
click at [288, 70] on div "56.7 €" at bounding box center [289, 67] width 18 height 7
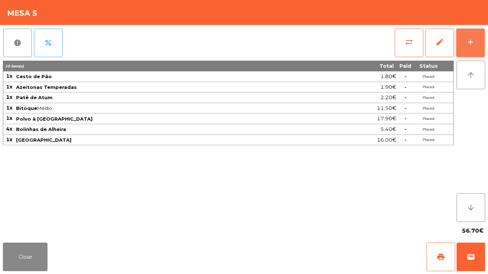
click at [469, 51] on button "add" at bounding box center [470, 43] width 29 height 29
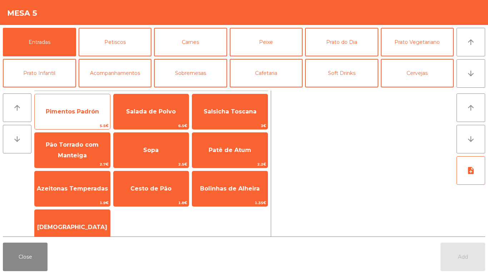
click at [106, 113] on span "Pimentos Padrón" at bounding box center [72, 111] width 75 height 19
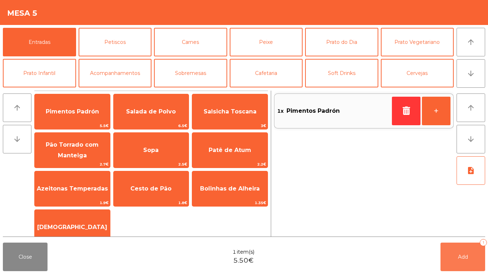
click at [453, 259] on button "Add 1" at bounding box center [462, 257] width 45 height 29
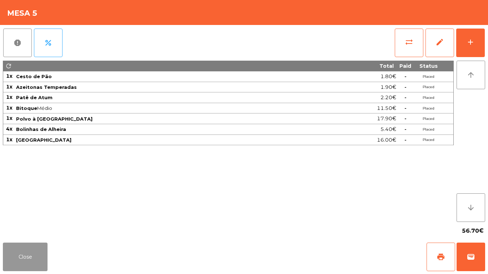
click at [39, 257] on button "Close" at bounding box center [25, 257] width 45 height 29
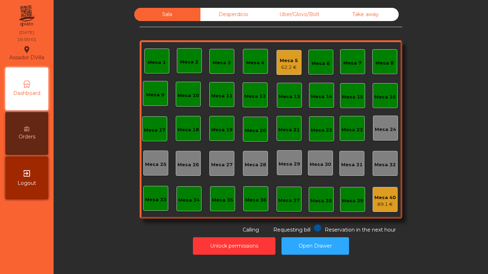
click at [286, 59] on div "Mesa 5" at bounding box center [289, 60] width 18 height 7
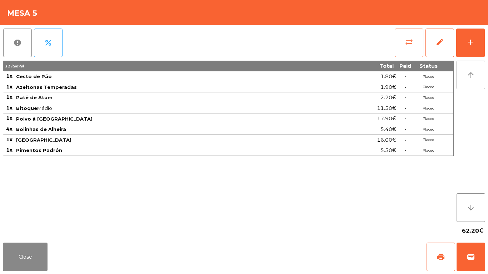
click at [411, 35] on button "sync_alt" at bounding box center [409, 43] width 29 height 29
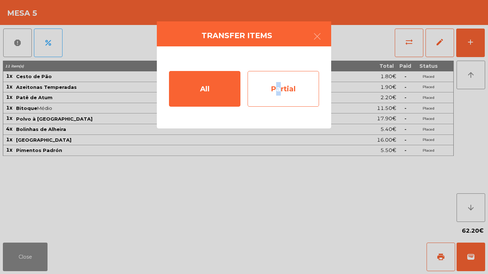
click at [274, 99] on div "Partial" at bounding box center [282, 89] width 71 height 36
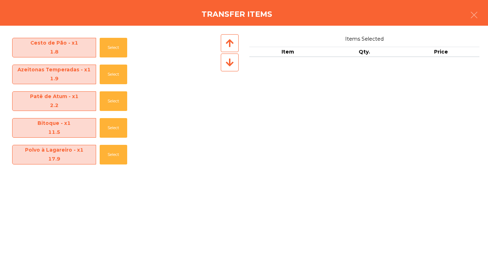
click at [91, 100] on span "Patê de Atum - x1 2.2" at bounding box center [53, 101] width 83 height 19
click at [100, 100] on div "Patê de Atum - x1 2.2 Select" at bounding box center [114, 101] width 211 height 27
click at [110, 102] on button "Select" at bounding box center [113, 101] width 27 height 20
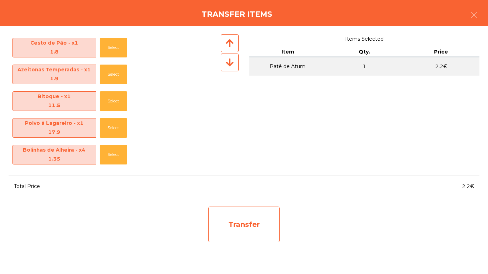
drag, startPoint x: 236, startPoint y: 232, endPoint x: 234, endPoint y: 229, distance: 4.0
click at [234, 229] on div "Transfer" at bounding box center [243, 225] width 71 height 36
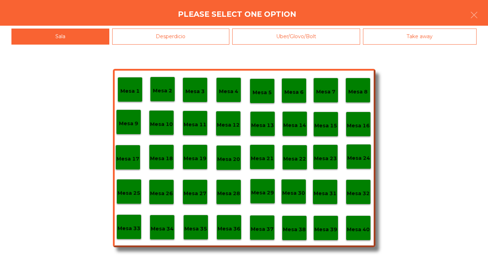
click at [162, 30] on div "Desperdicio" at bounding box center [170, 37] width 117 height 16
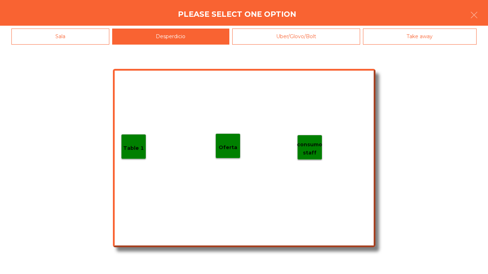
click at [139, 137] on div "Table 1" at bounding box center [133, 146] width 25 height 25
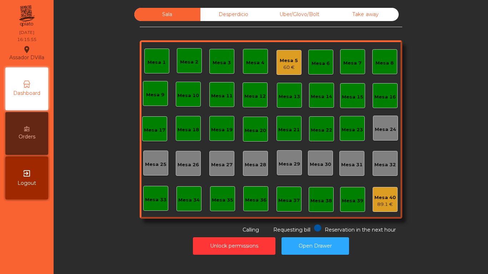
click at [285, 62] on div "Mesa 5" at bounding box center [289, 60] width 18 height 7
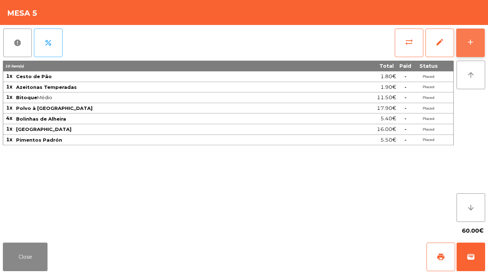
click at [474, 43] on div "add" at bounding box center [470, 42] width 9 height 9
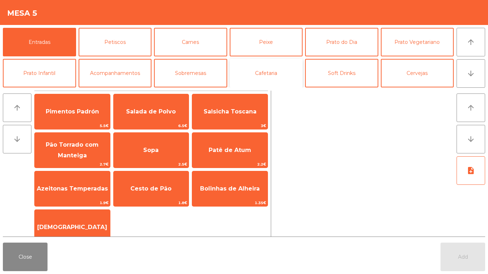
click at [271, 77] on button "Cafetaria" at bounding box center [266, 73] width 73 height 29
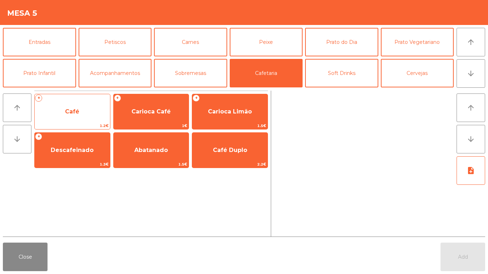
click at [89, 117] on span "Café" at bounding box center [72, 111] width 75 height 19
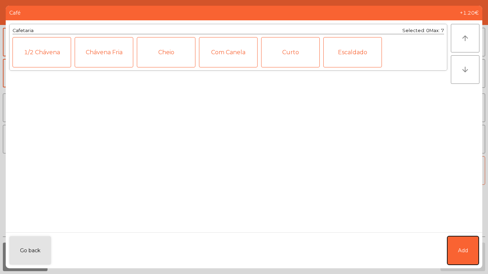
click at [461, 248] on span "Add" at bounding box center [463, 250] width 10 height 7
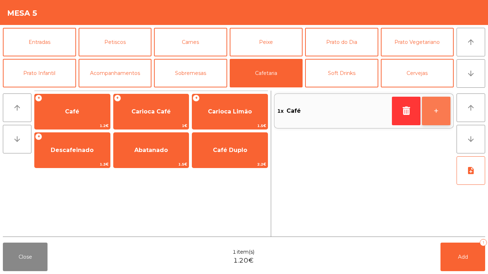
click at [443, 109] on button "+" at bounding box center [436, 111] width 29 height 29
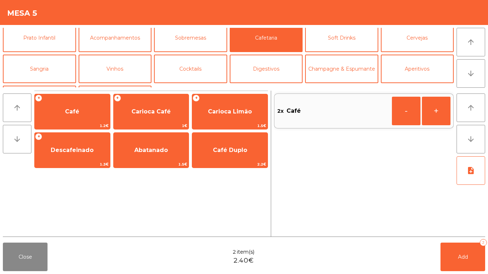
scroll to position [34, 0]
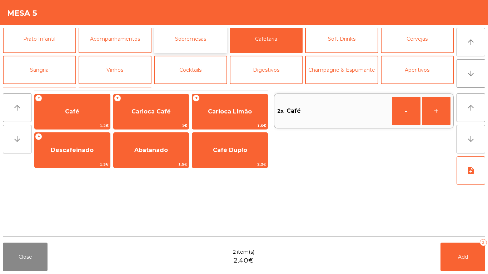
click at [209, 46] on button "Sobremesas" at bounding box center [190, 39] width 73 height 29
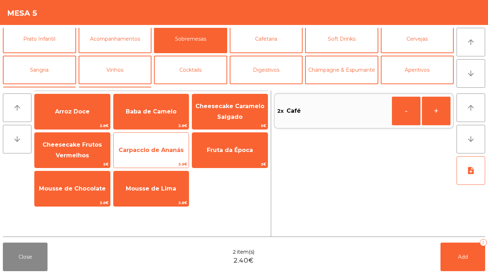
click at [155, 156] on span "Carpaccio de Ananás" at bounding box center [151, 150] width 75 height 19
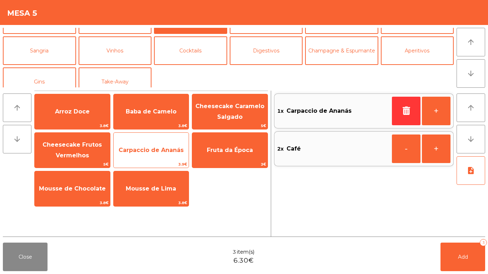
scroll to position [62, 0]
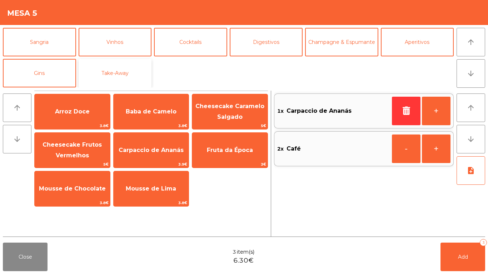
click at [131, 79] on button "Take-Away" at bounding box center [115, 73] width 73 height 29
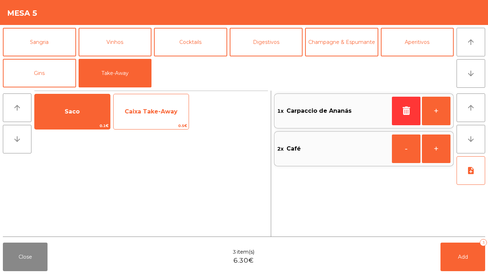
click at [156, 119] on span "Caixa Take-Away" at bounding box center [151, 111] width 75 height 19
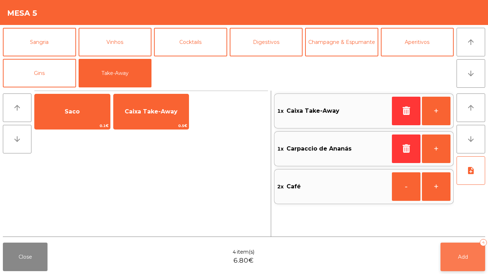
click at [457, 245] on button "Add 4" at bounding box center [462, 257] width 45 height 29
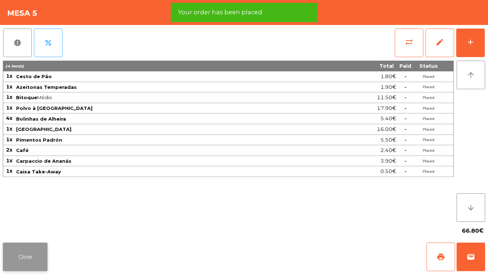
click at [24, 243] on button "Close" at bounding box center [25, 257] width 45 height 29
